Goal: Information Seeking & Learning: Learn about a topic

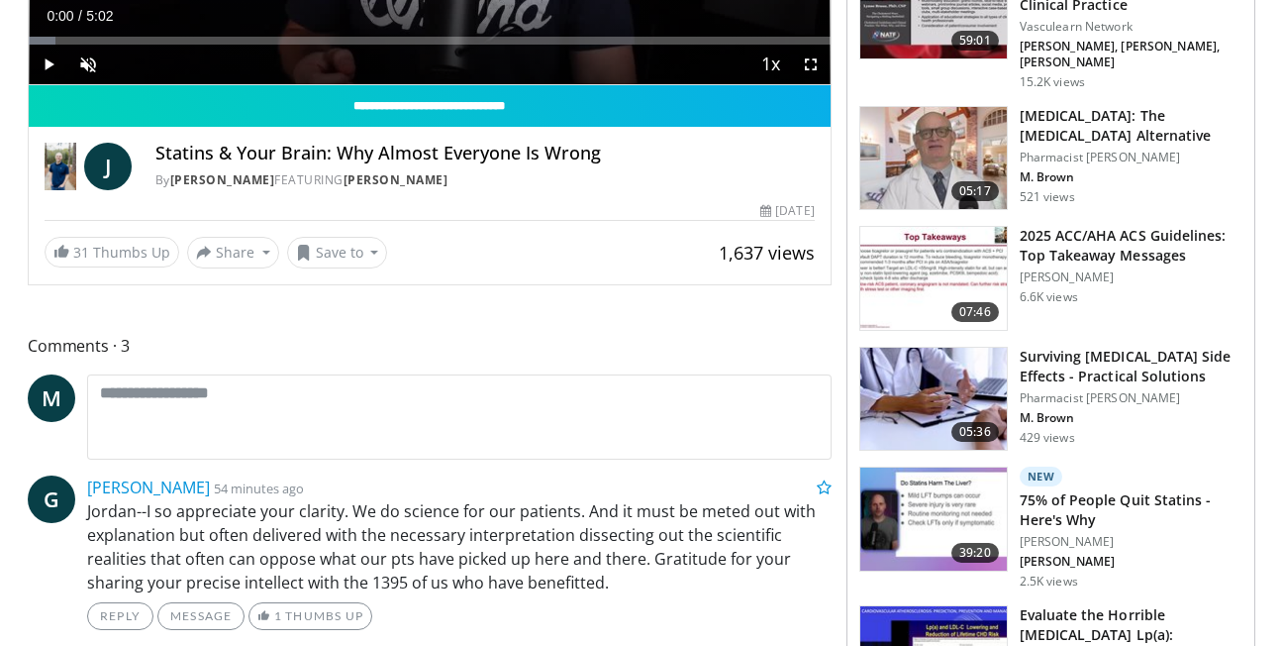
scroll to position [535, 0]
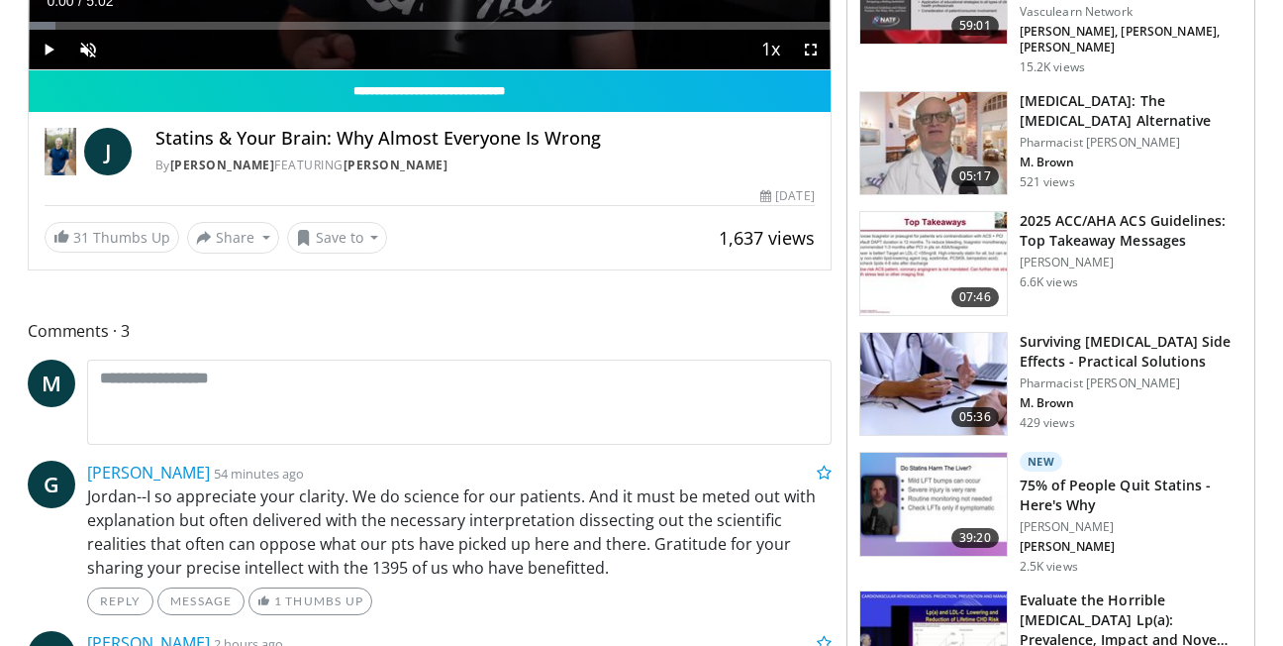
click at [395, 140] on h4 "Statins & Your Brain: Why Almost Everyone Is Wrong" at bounding box center [484, 139] width 659 height 22
drag, startPoint x: 395, startPoint y: 140, endPoint x: 273, endPoint y: 158, distance: 123.2
click at [273, 158] on link "[PERSON_NAME]" at bounding box center [222, 164] width 105 height 17
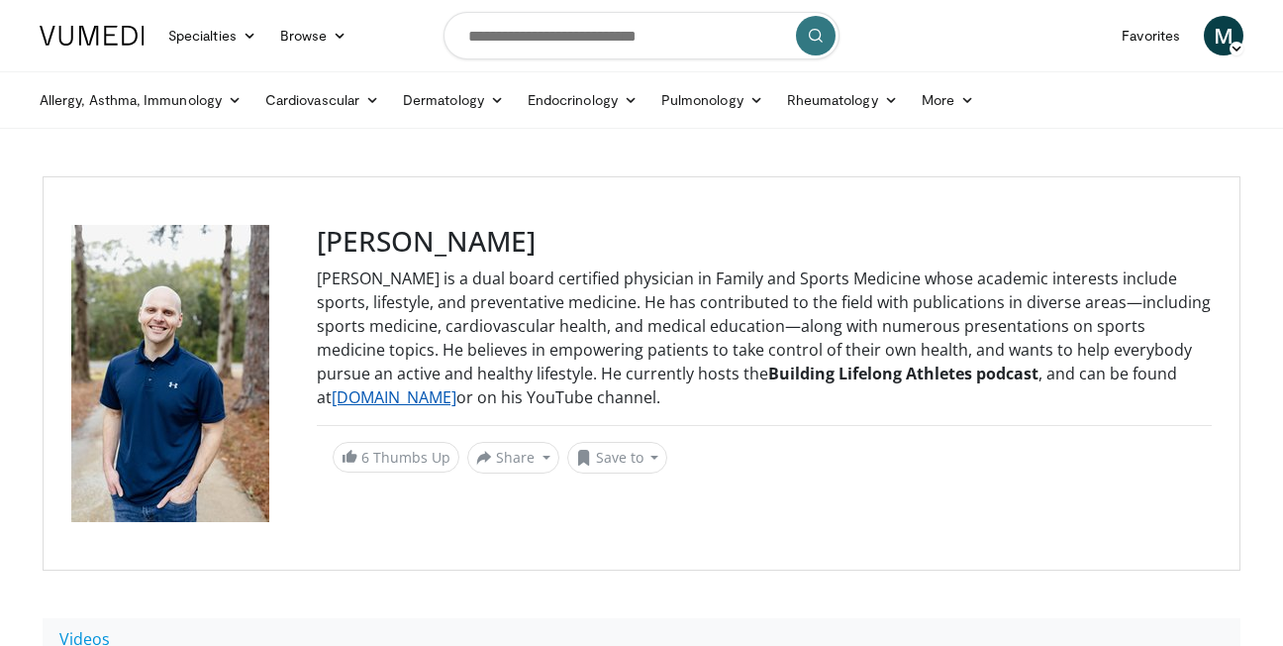
click at [406, 394] on link "[DOMAIN_NAME]" at bounding box center [394, 397] width 125 height 22
